Goal: Task Accomplishment & Management: Complete application form

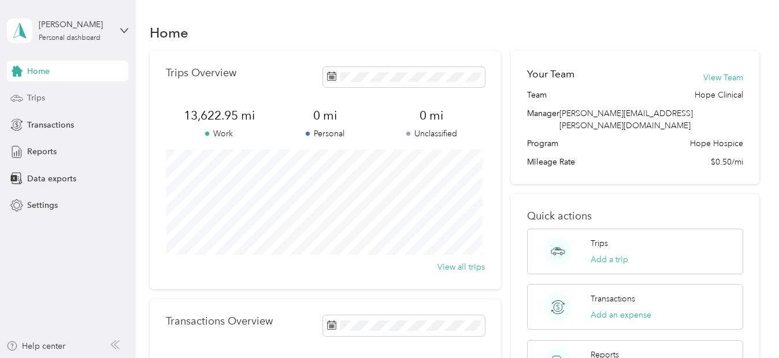
click at [36, 94] on span "Trips" at bounding box center [36, 98] width 18 height 12
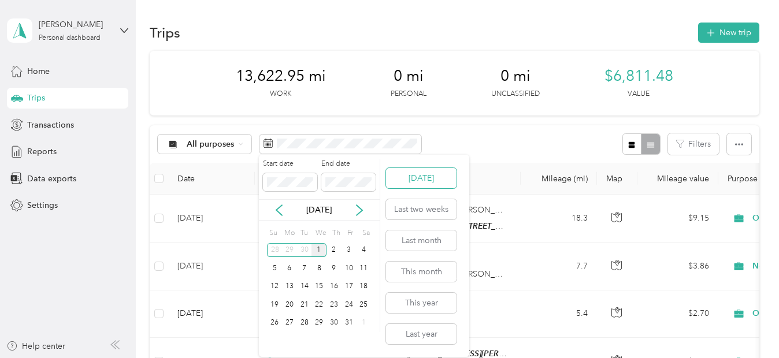
click at [432, 185] on button "[DATE]" at bounding box center [421, 178] width 70 height 20
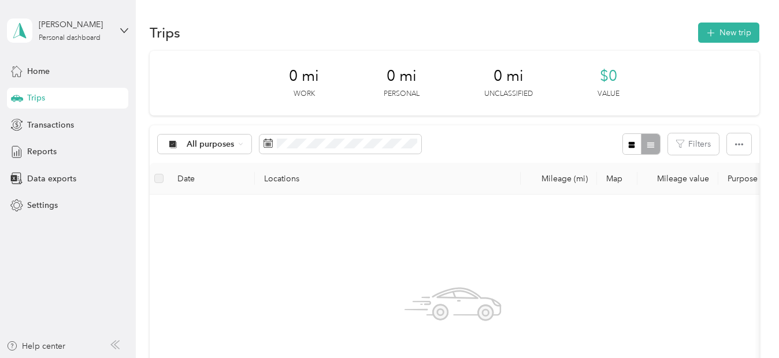
click at [489, 141] on div "All purposes Filters" at bounding box center [454, 144] width 609 height 38
click at [730, 35] on button "New trip" at bounding box center [728, 33] width 61 height 20
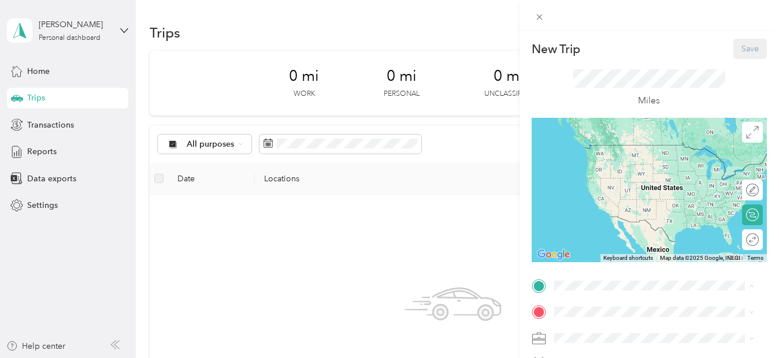
click at [627, 257] on div "TEAM Hope [GEOGRAPHIC_DATA] [STREET_ADDRESS][PERSON_NAME][US_STATE]" at bounding box center [662, 261] width 174 height 40
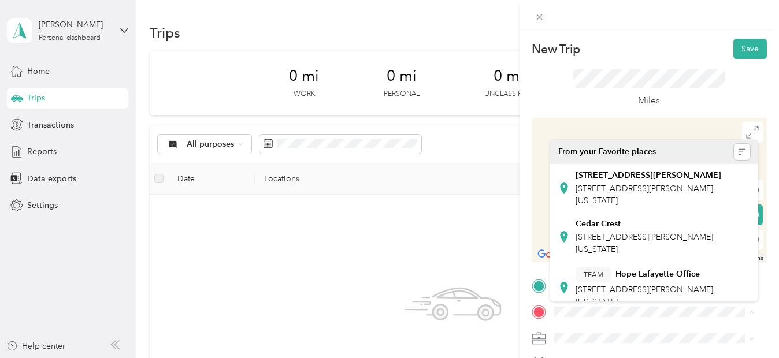
drag, startPoint x: 569, startPoint y: 274, endPoint x: 455, endPoint y: 272, distance: 113.8
click at [569, 274] on div "TEAM Hope [GEOGRAPHIC_DATA] [STREET_ADDRESS][PERSON_NAME][US_STATE]" at bounding box center [654, 287] width 192 height 44
click at [573, 272] on div "TEAM Hope [GEOGRAPHIC_DATA] [STREET_ADDRESS][PERSON_NAME][US_STATE]" at bounding box center [654, 287] width 192 height 44
click at [455, 272] on div "New Trip Save This trip cannot be edited because it is either under review, app…" at bounding box center [389, 179] width 779 height 358
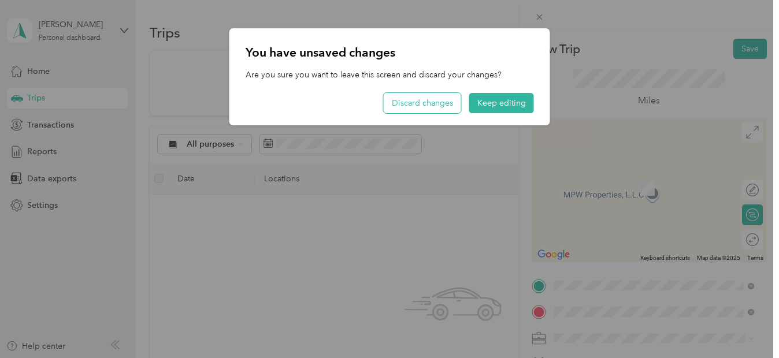
click at [452, 107] on button "Discard changes" at bounding box center [422, 103] width 77 height 20
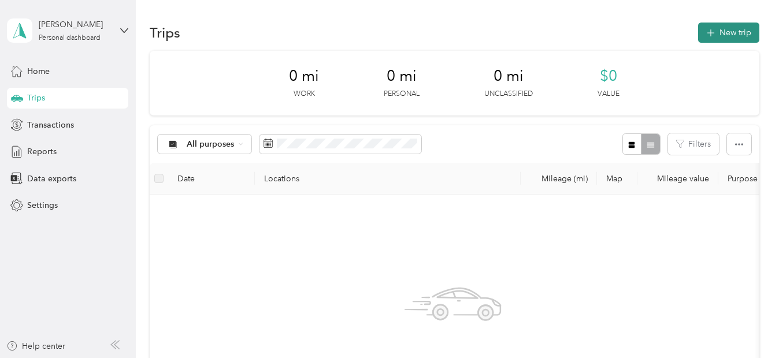
click at [719, 33] on button "New trip" at bounding box center [728, 33] width 61 height 20
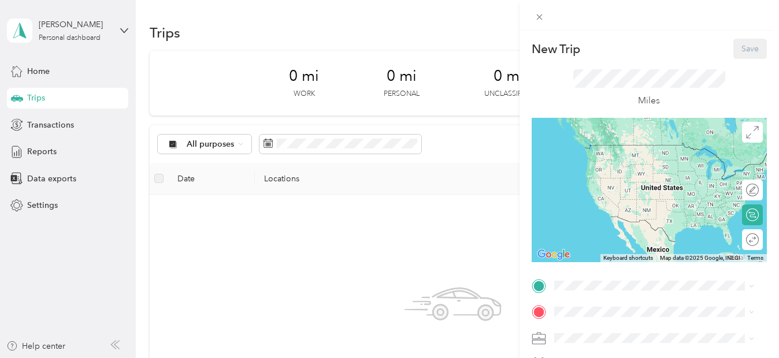
click at [629, 248] on div "TEAM Hope Lafayette Office" at bounding box center [662, 247] width 174 height 14
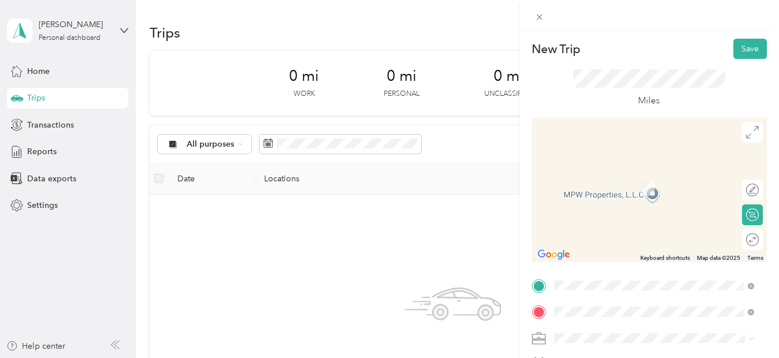
click at [611, 238] on span "[STREET_ADDRESS][PERSON_NAME][PERSON_NAME][US_STATE]" at bounding box center [662, 241] width 174 height 20
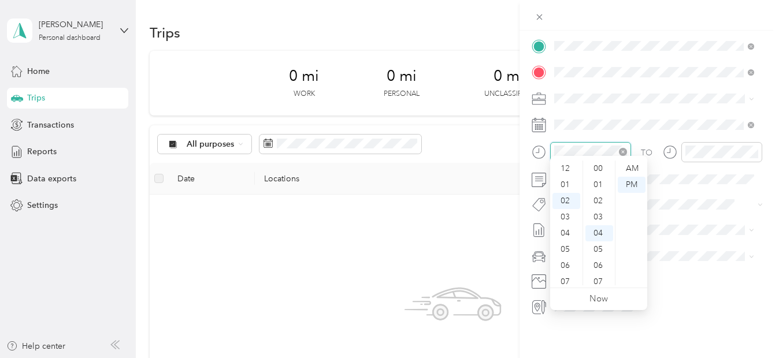
scroll to position [65, 0]
click at [563, 265] on div "08" at bounding box center [566, 266] width 28 height 16
click at [566, 245] on div "09" at bounding box center [566, 245] width 28 height 16
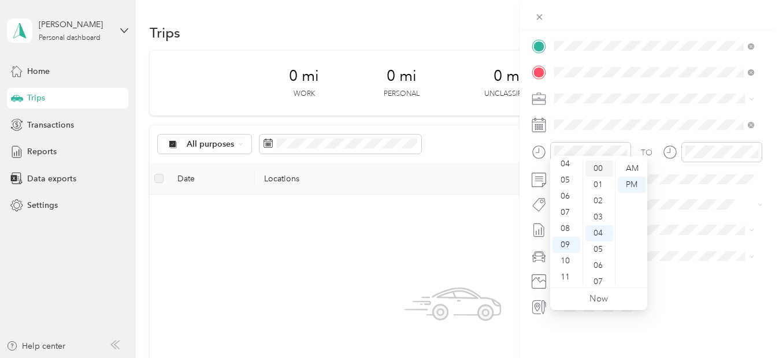
click at [597, 167] on div "00" at bounding box center [599, 169] width 28 height 16
click at [637, 170] on div "AM" at bounding box center [632, 169] width 28 height 16
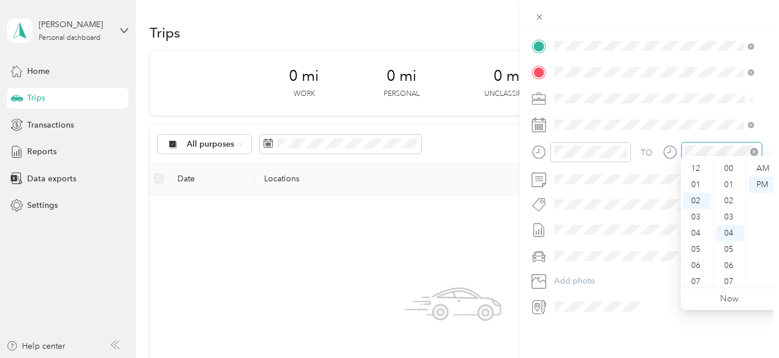
scroll to position [65, 0]
click at [694, 281] on div "09" at bounding box center [697, 282] width 28 height 16
click at [735, 225] on div "55" at bounding box center [730, 229] width 28 height 16
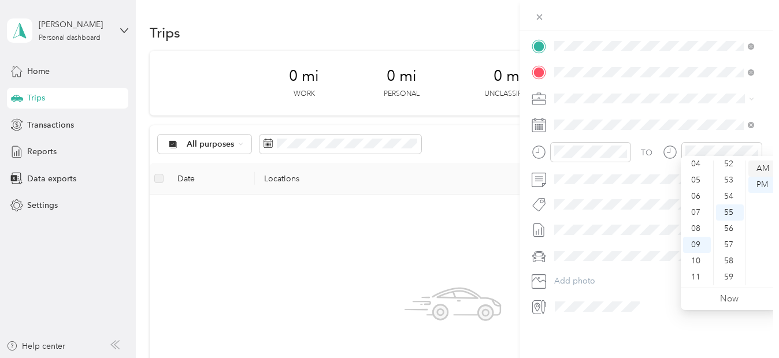
click at [770, 165] on div "AM" at bounding box center [762, 169] width 28 height 16
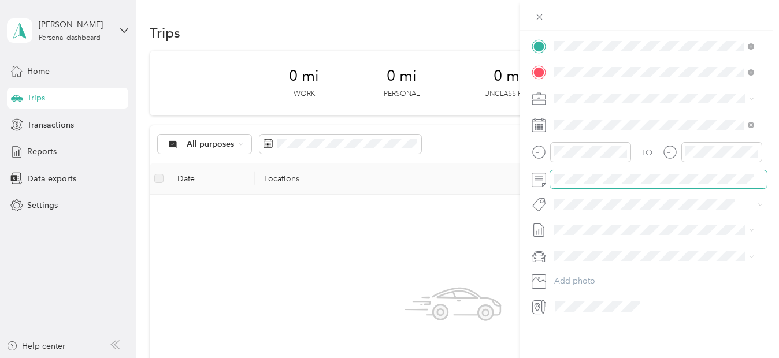
scroll to position [0, 0]
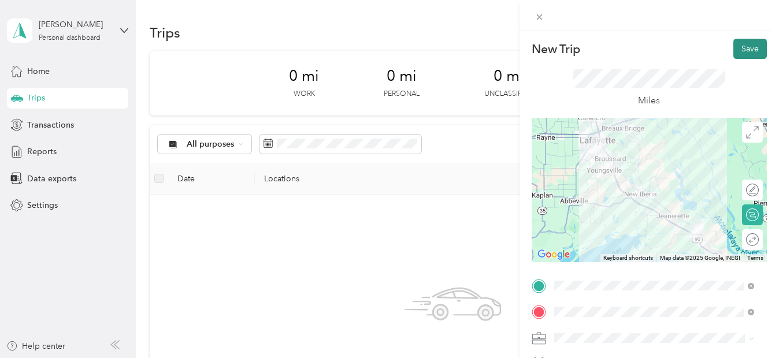
click at [745, 47] on button "Save" at bounding box center [750, 49] width 34 height 20
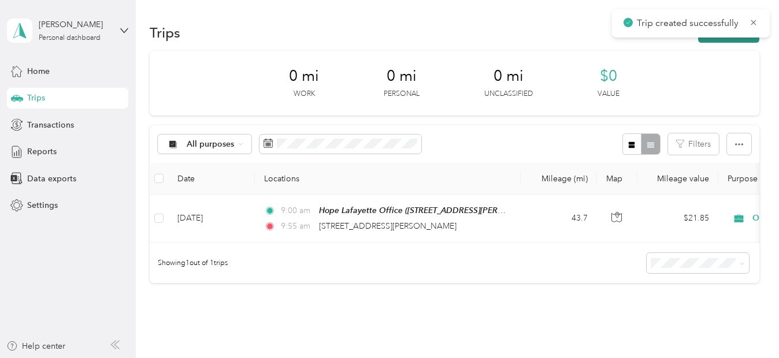
click at [737, 42] on button "New trip" at bounding box center [728, 33] width 61 height 20
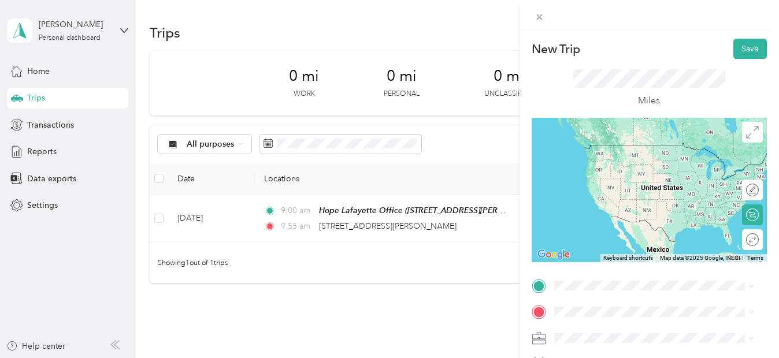
click at [611, 214] on span "[STREET_ADDRESS][PERSON_NAME][PERSON_NAME][US_STATE]" at bounding box center [662, 209] width 174 height 20
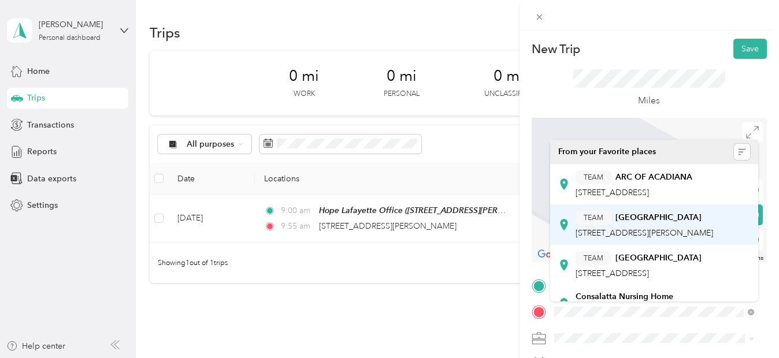
click at [615, 228] on span "[STREET_ADDRESS][PERSON_NAME]" at bounding box center [643, 233] width 137 height 10
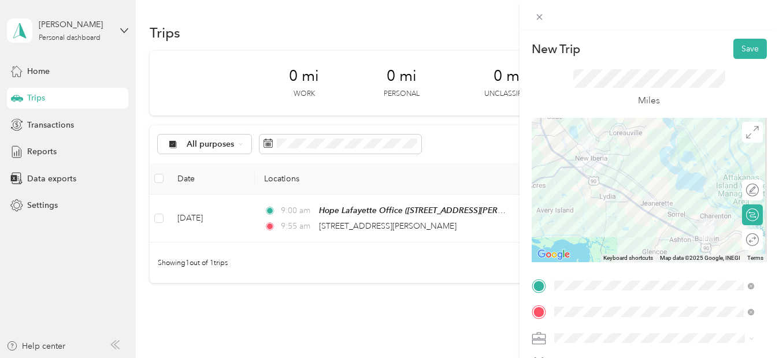
scroll to position [248, 0]
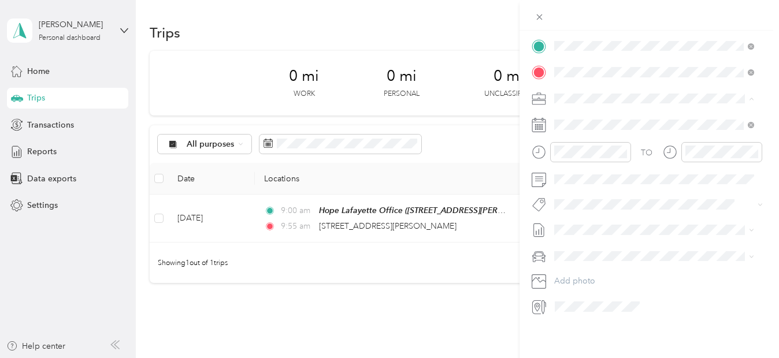
click at [571, 250] on div "Normal Visit" at bounding box center [654, 252] width 192 height 12
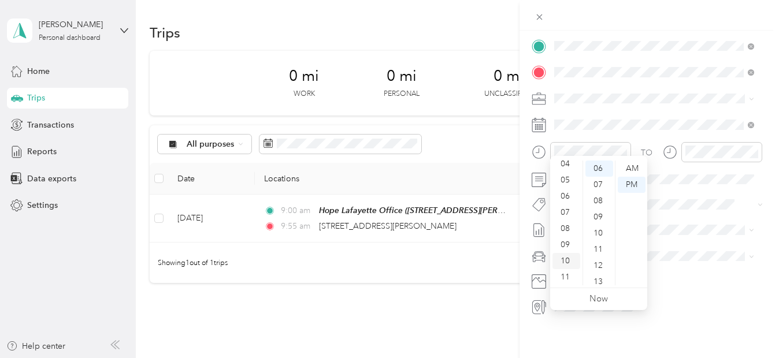
click at [570, 259] on div "10" at bounding box center [566, 261] width 28 height 16
click at [597, 245] on div "30" at bounding box center [599, 246] width 28 height 16
click at [633, 169] on div "AM" at bounding box center [632, 169] width 28 height 16
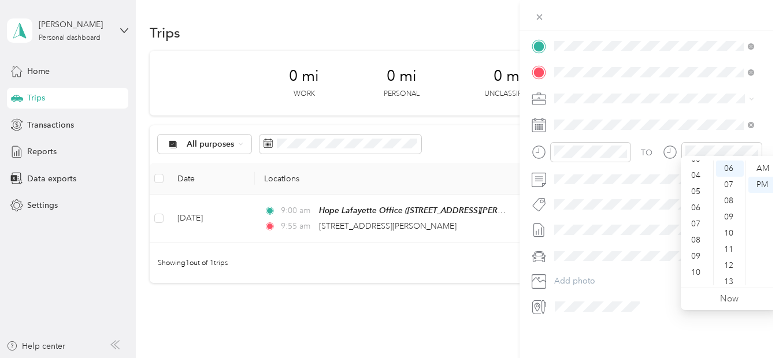
scroll to position [69, 0]
click at [700, 278] on div "11" at bounding box center [697, 277] width 28 height 16
click at [729, 267] on div "15" at bounding box center [730, 268] width 28 height 16
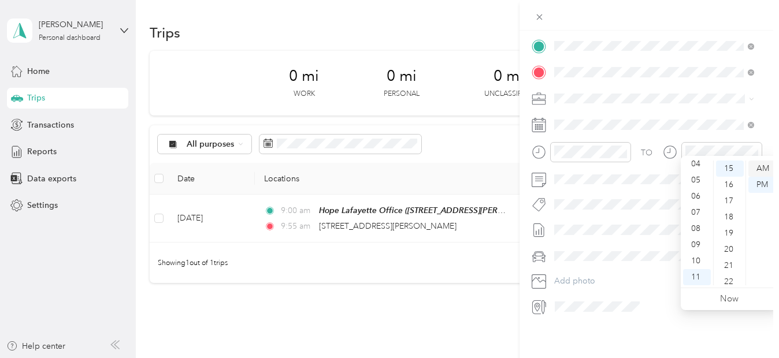
click at [761, 170] on div "AM" at bounding box center [762, 169] width 28 height 16
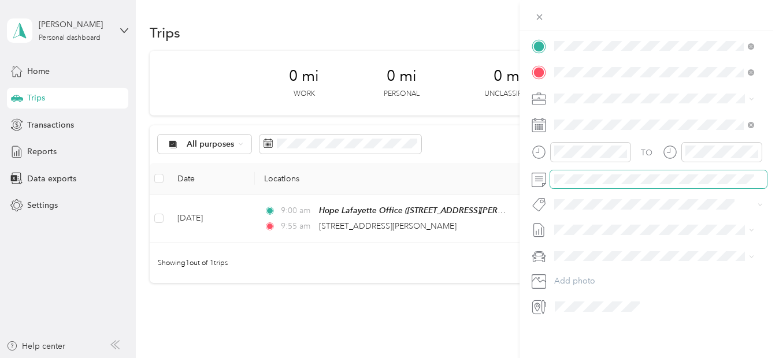
scroll to position [0, 0]
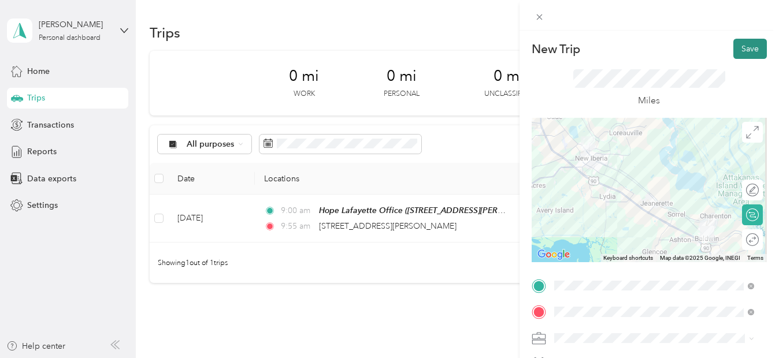
click at [750, 51] on button "Save" at bounding box center [750, 49] width 34 height 20
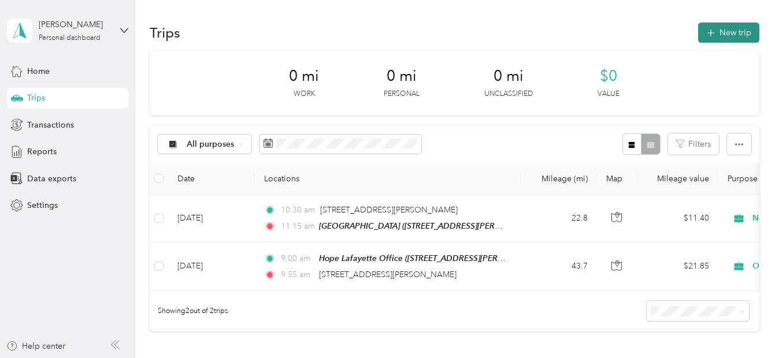
click at [733, 35] on button "New trip" at bounding box center [728, 33] width 61 height 20
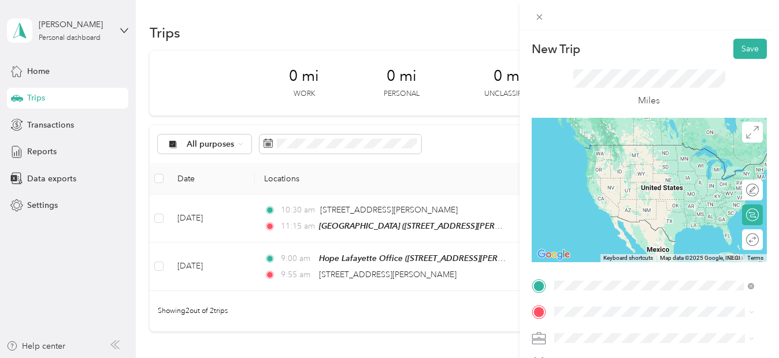
click at [640, 200] on div "TEAM [GEOGRAPHIC_DATA] North [STREET_ADDRESS][PERSON_NAME]" at bounding box center [643, 198] width 137 height 28
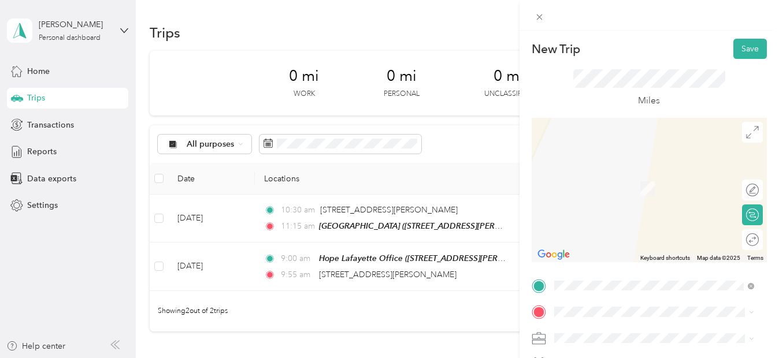
click at [643, 180] on span "1256 [GEOGRAPHIC_DATA][PERSON_NAME][US_STATE], [GEOGRAPHIC_DATA]" at bounding box center [662, 169] width 174 height 20
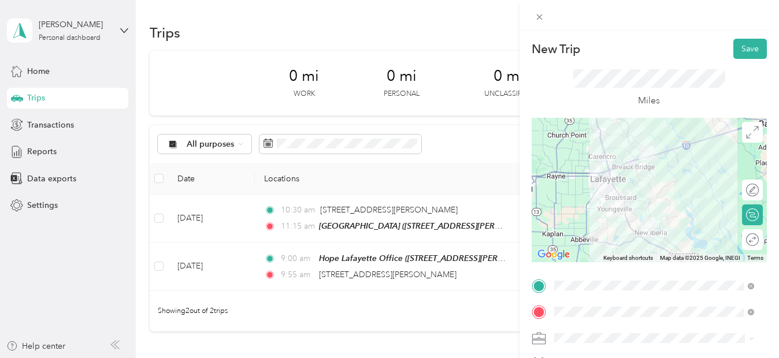
scroll to position [248, 0]
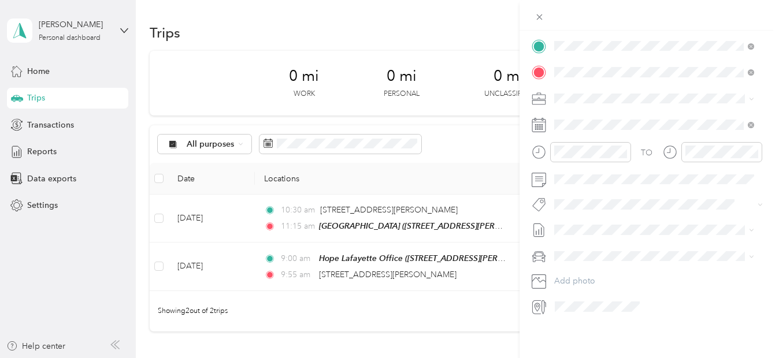
click at [597, 247] on span "Normal Visit" at bounding box center [580, 245] width 44 height 10
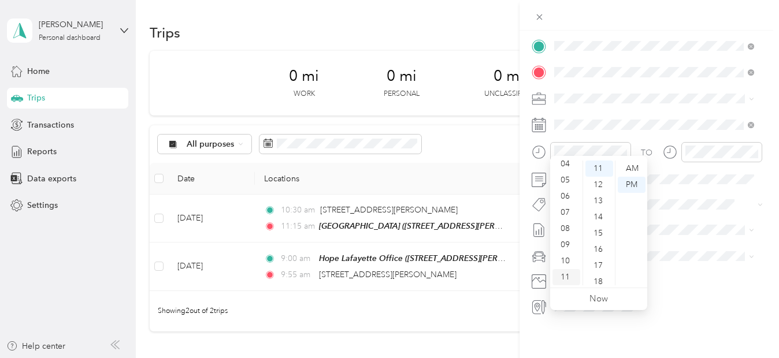
click at [567, 275] on div "11" at bounding box center [566, 277] width 28 height 16
click at [598, 177] on div "25" at bounding box center [599, 177] width 28 height 16
click at [631, 165] on div "AM" at bounding box center [632, 169] width 28 height 16
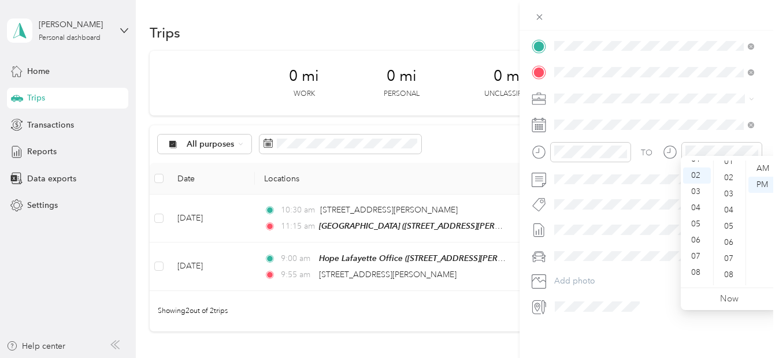
scroll to position [0, 0]
click at [694, 167] on div "12" at bounding box center [697, 169] width 28 height 16
click at [728, 277] on div "45" at bounding box center [730, 282] width 28 height 16
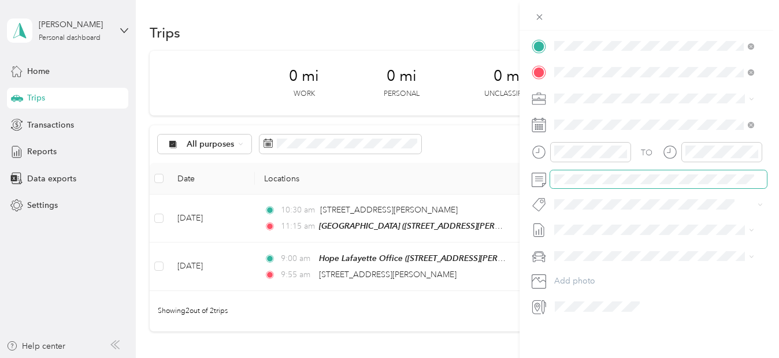
scroll to position [0, 0]
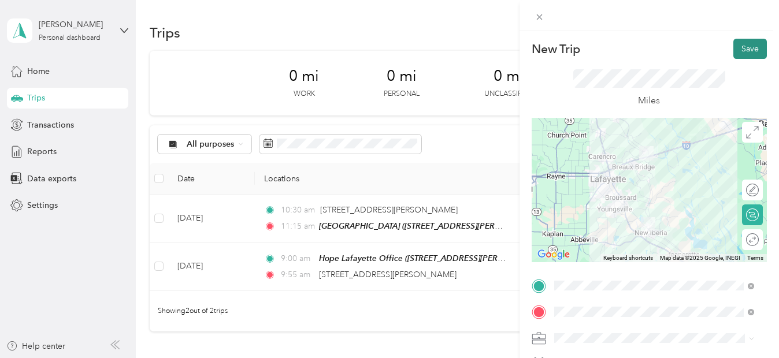
click at [735, 54] on button "Save" at bounding box center [750, 49] width 34 height 20
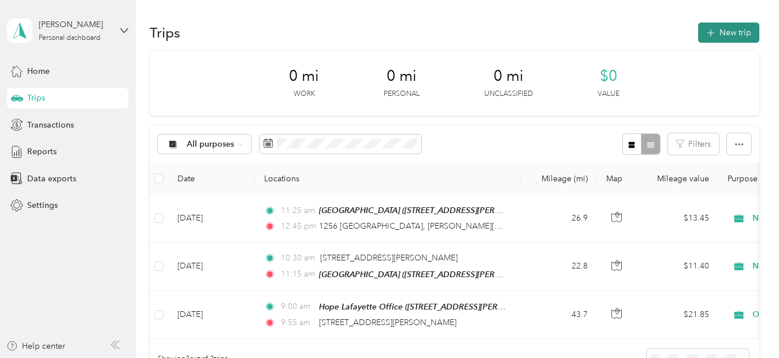
click at [733, 32] on button "New trip" at bounding box center [728, 33] width 61 height 20
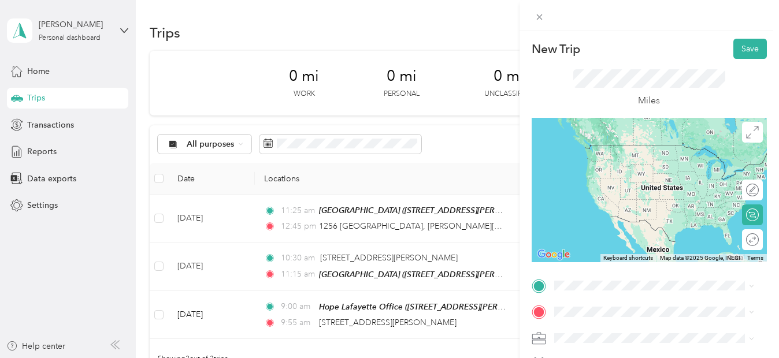
click at [613, 151] on span "1256 [GEOGRAPHIC_DATA][PERSON_NAME][US_STATE], [GEOGRAPHIC_DATA]" at bounding box center [662, 143] width 174 height 20
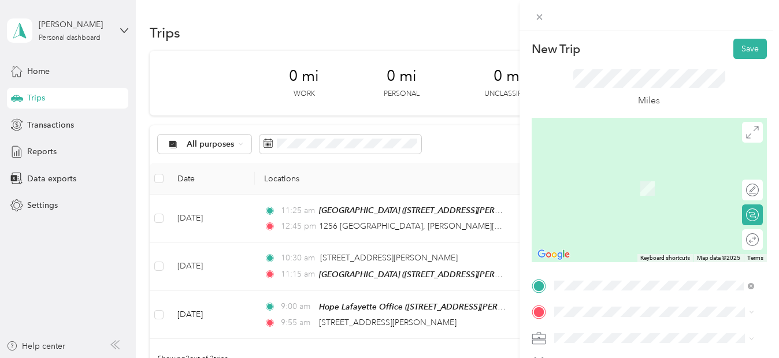
click at [613, 188] on div "[STREET_ADDRESS][GEOGRAPHIC_DATA][PERSON_NAME][STREET_ADDRESS][PERSON_NAME][US_…" at bounding box center [662, 186] width 174 height 36
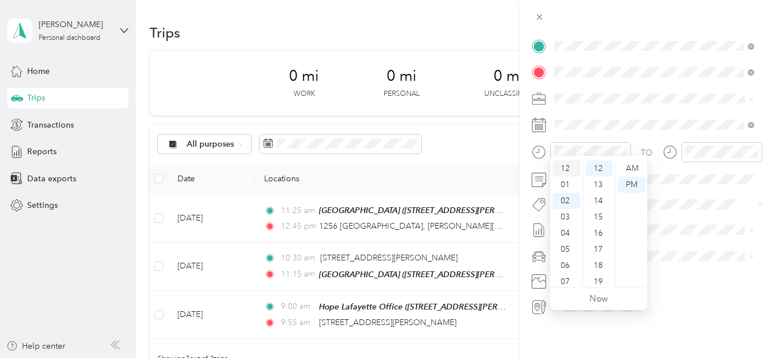
click at [563, 174] on div "12" at bounding box center [566, 169] width 28 height 16
click at [601, 270] on div "45" at bounding box center [599, 266] width 28 height 16
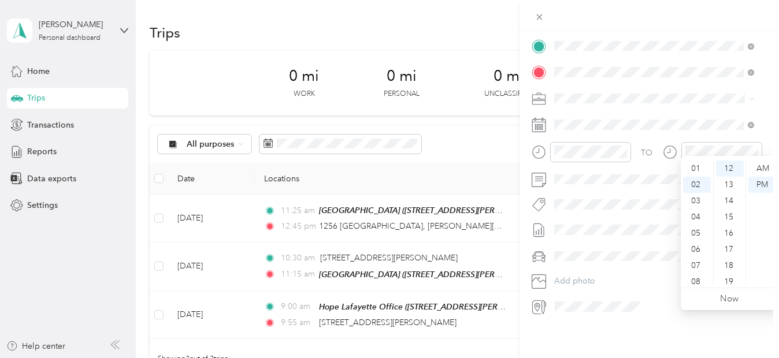
scroll to position [9, 0]
click at [692, 176] on div "01" at bounding box center [697, 176] width 28 height 16
click at [738, 271] on div "18" at bounding box center [730, 266] width 28 height 16
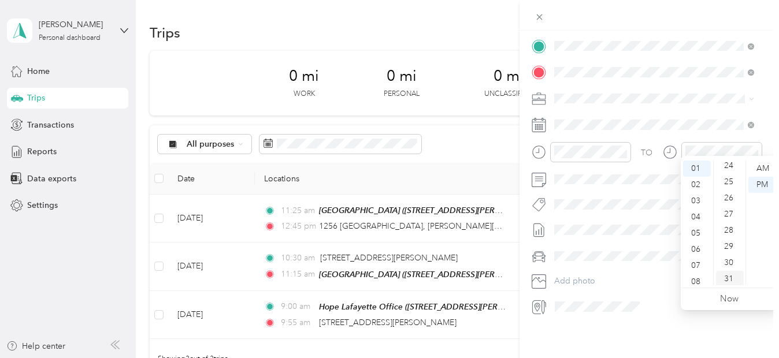
click at [730, 276] on div "31" at bounding box center [730, 279] width 28 height 16
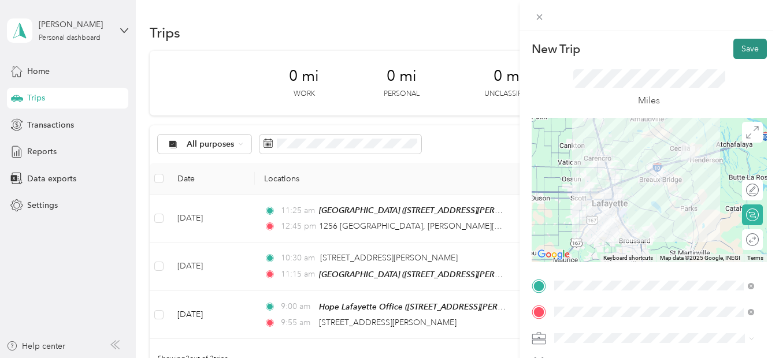
click at [733, 46] on button "Save" at bounding box center [750, 49] width 34 height 20
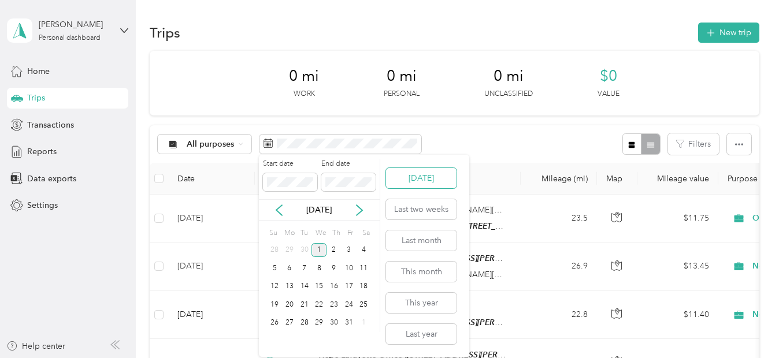
click at [426, 183] on button "[DATE]" at bounding box center [421, 178] width 70 height 20
